Goal: Use online tool/utility: Utilize a website feature to perform a specific function

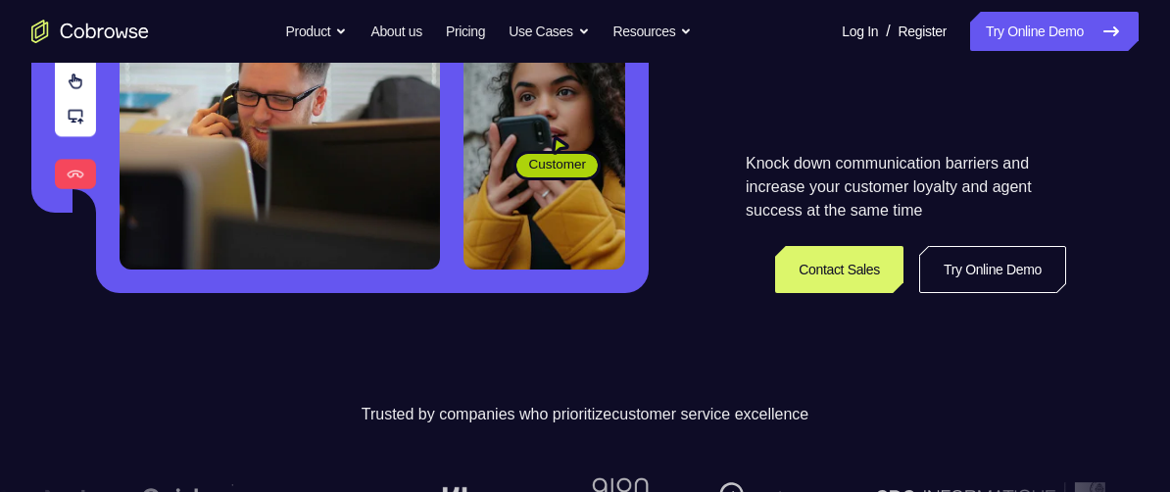
scroll to position [490, 0]
click at [1004, 271] on link "Try Online Demo" at bounding box center [992, 269] width 147 height 47
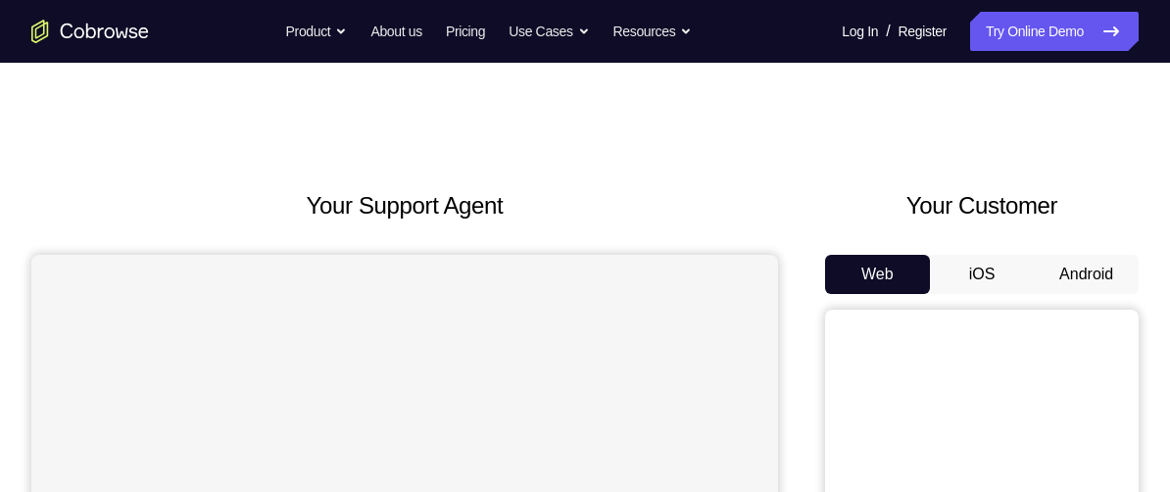
click at [1124, 270] on button "Android" at bounding box center [1086, 274] width 105 height 39
click at [1135, 278] on button "Android" at bounding box center [1086, 274] width 105 height 39
click at [1022, 194] on h2 "Your Customer" at bounding box center [982, 205] width 314 height 35
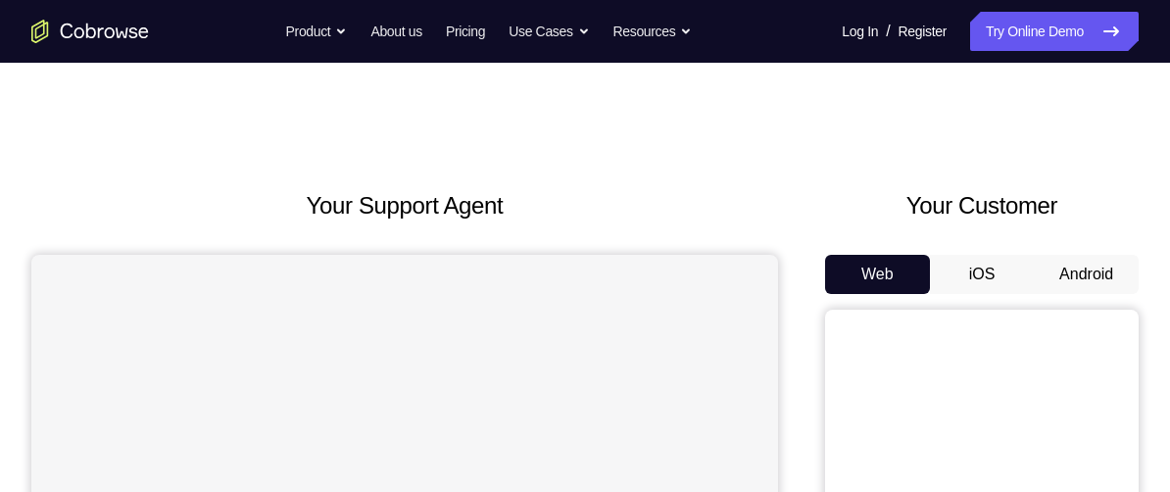
click at [1113, 197] on h2 "Your Customer" at bounding box center [982, 205] width 314 height 35
click at [1132, 197] on h2 "Your Customer" at bounding box center [982, 205] width 314 height 35
click at [1120, 206] on h2 "Your Customer" at bounding box center [982, 205] width 314 height 35
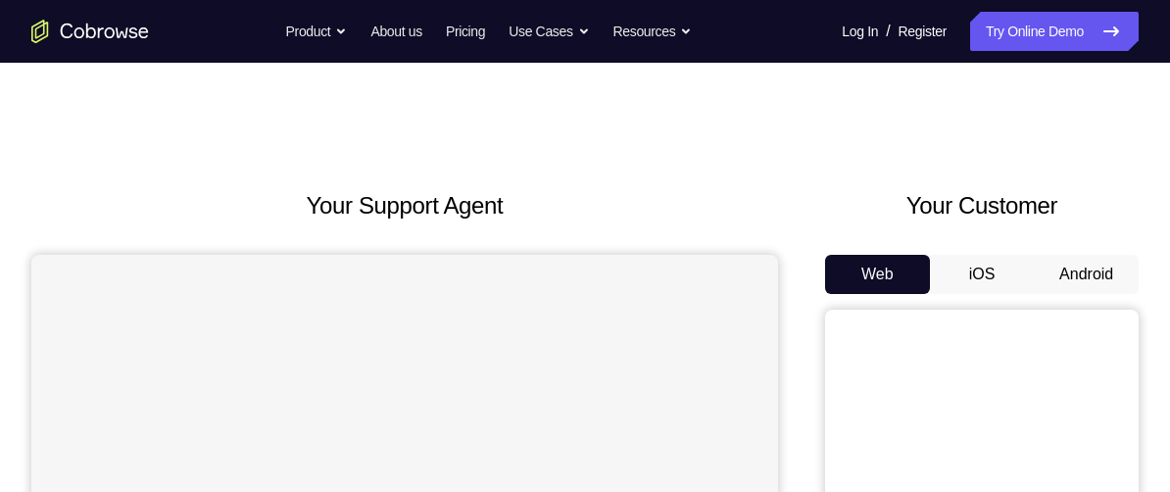
click at [1120, 206] on h2 "Your Customer" at bounding box center [982, 205] width 314 height 35
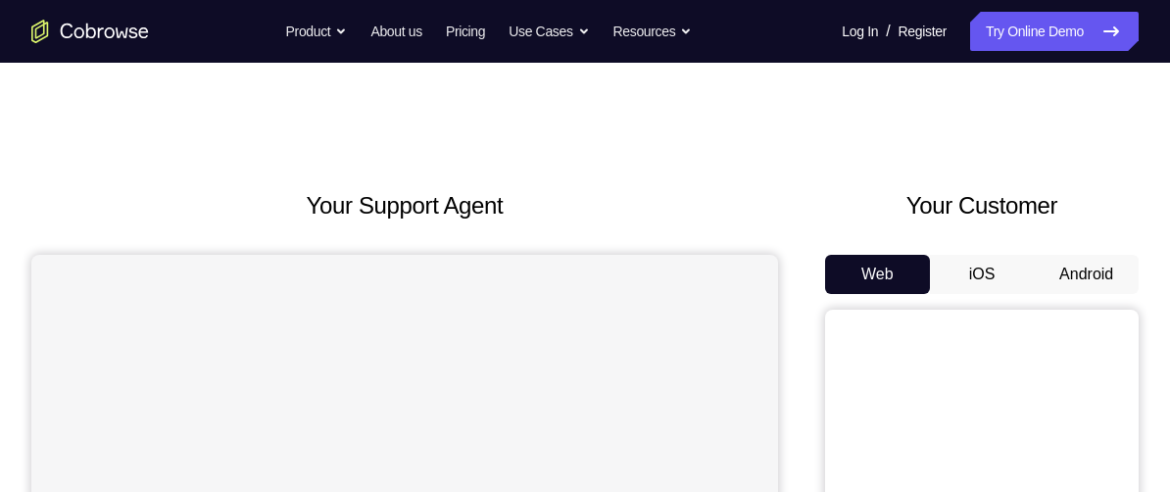
click at [1120, 206] on h2 "Your Customer" at bounding box center [982, 205] width 314 height 35
click at [1119, 202] on h2 "Your Customer" at bounding box center [982, 205] width 314 height 35
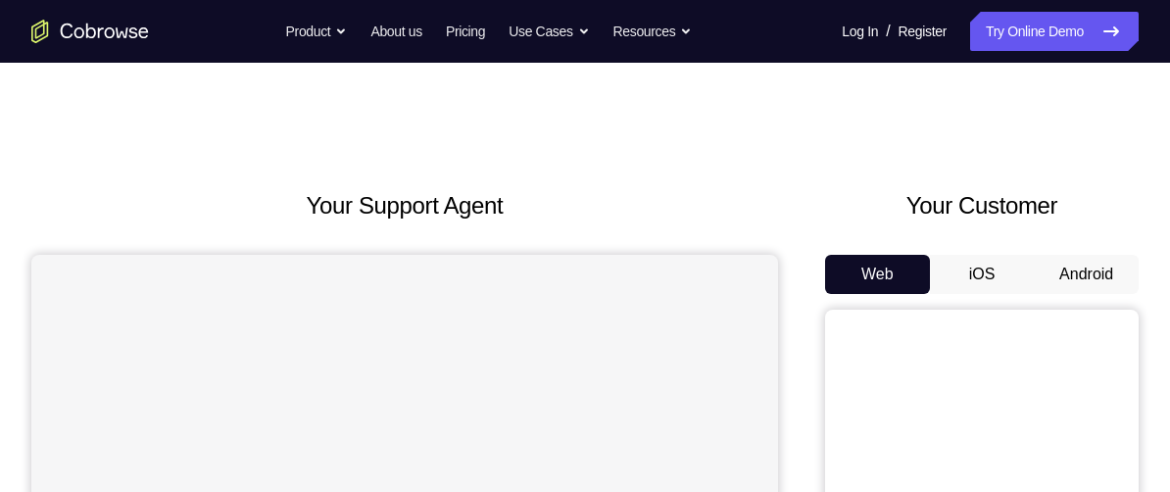
click at [1119, 202] on h2 "Your Customer" at bounding box center [982, 205] width 314 height 35
click at [1021, 204] on h2 "Your Customer" at bounding box center [982, 205] width 314 height 35
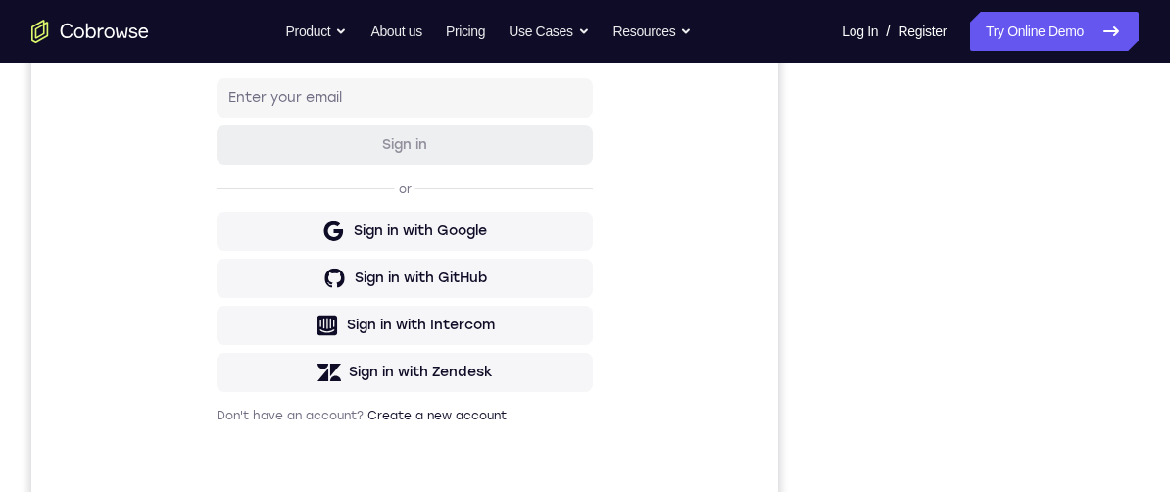
scroll to position [345, 0]
